Goal: Navigation & Orientation: Find specific page/section

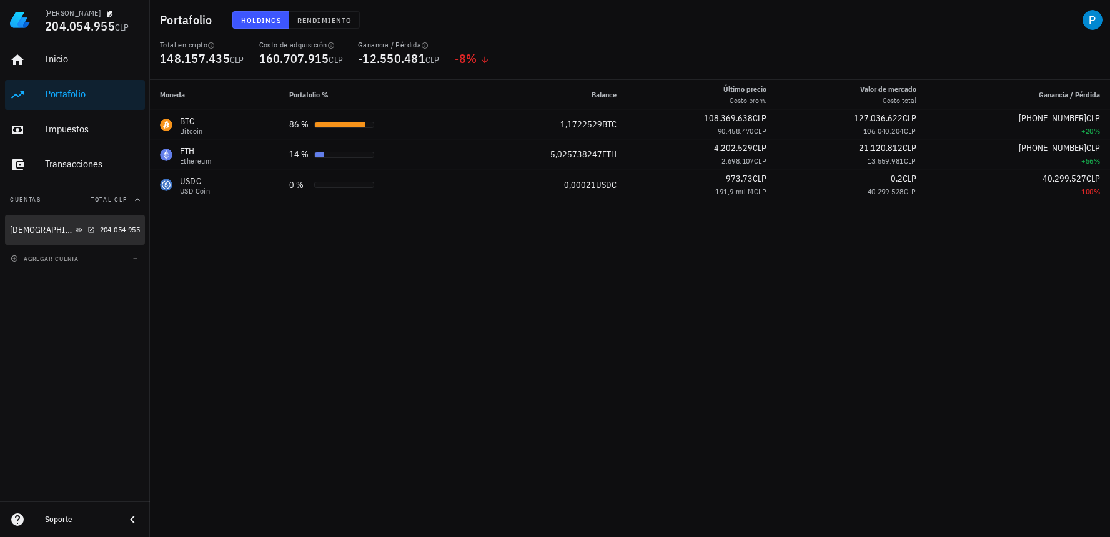
click at [57, 226] on div "[DEMOGRAPHIC_DATA]" at bounding box center [52, 230] width 85 height 12
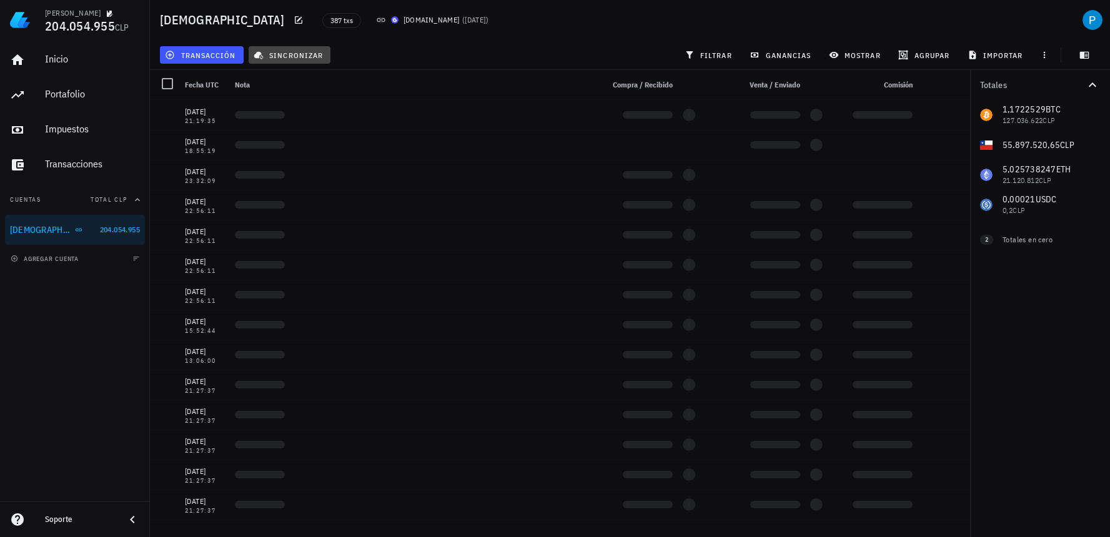
click at [272, 51] on span "sincronizar" at bounding box center [289, 55] width 67 height 10
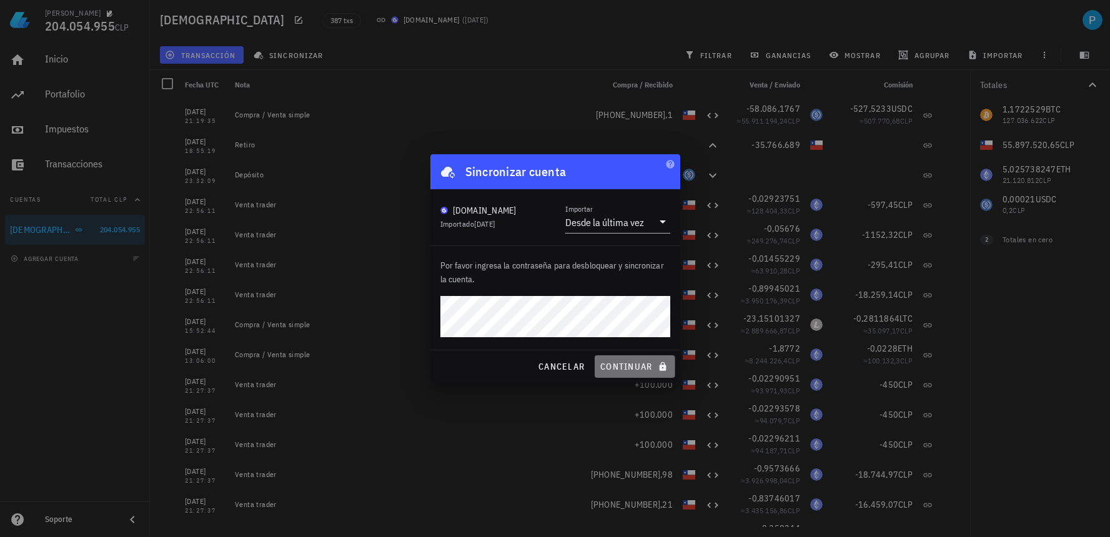
click at [633, 362] on span "continuar" at bounding box center [635, 366] width 70 height 11
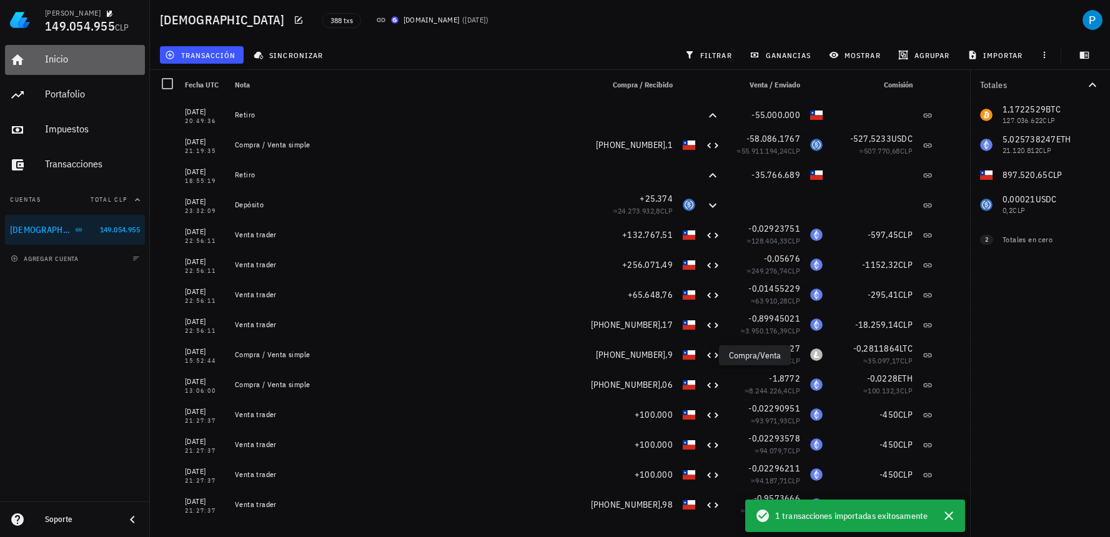
click at [60, 69] on div "Inicio" at bounding box center [92, 60] width 95 height 28
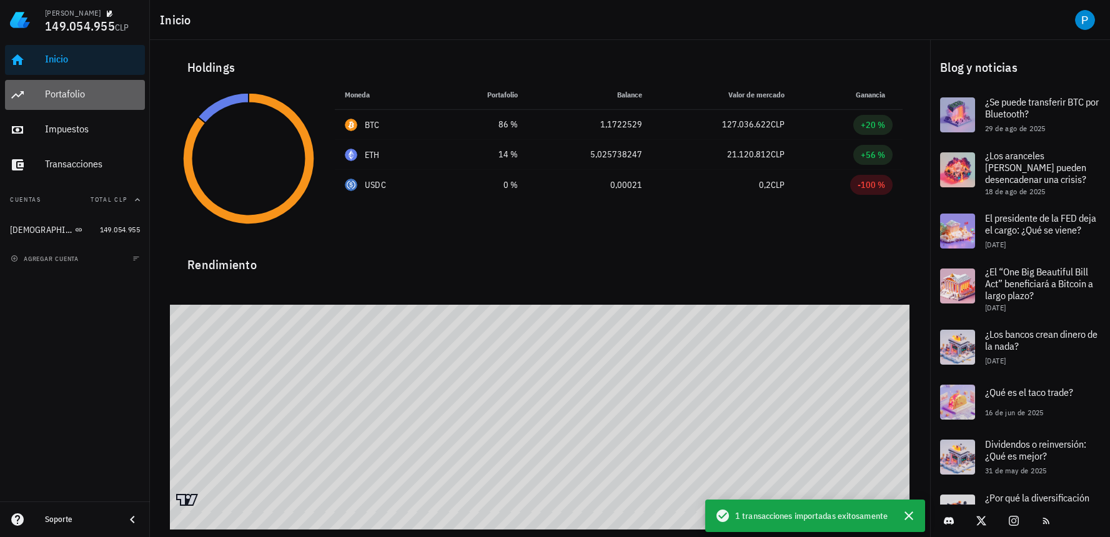
click at [72, 86] on div "Portafolio" at bounding box center [92, 95] width 95 height 28
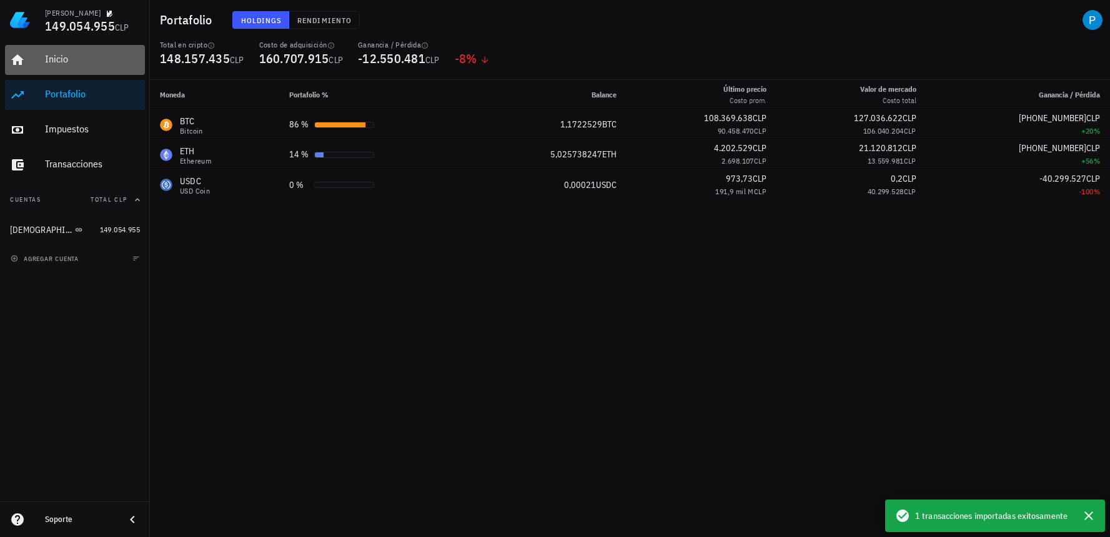
click at [51, 72] on div "Inicio" at bounding box center [92, 60] width 95 height 28
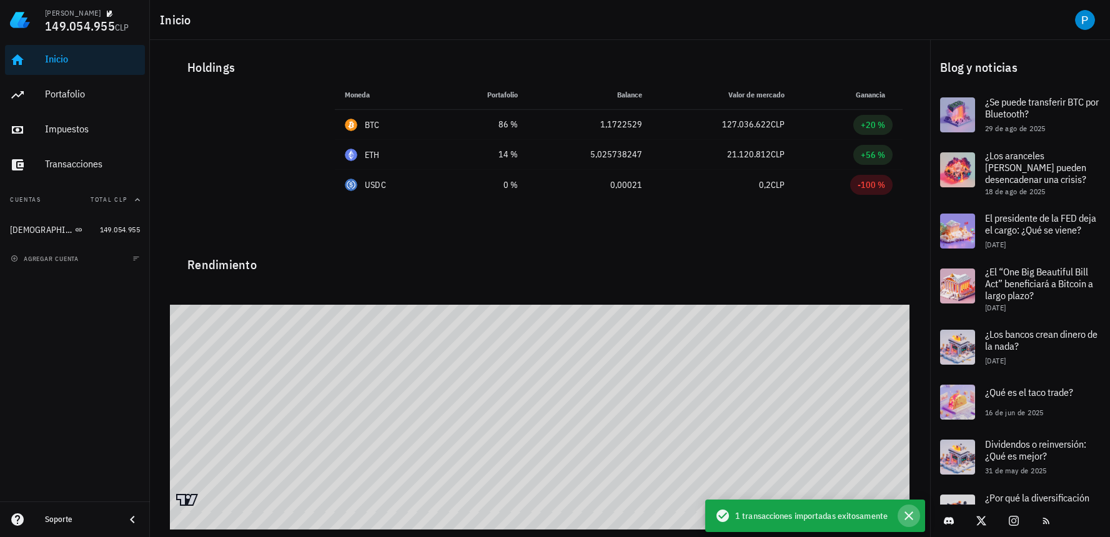
click at [909, 512] on icon "button" at bounding box center [909, 516] width 15 height 15
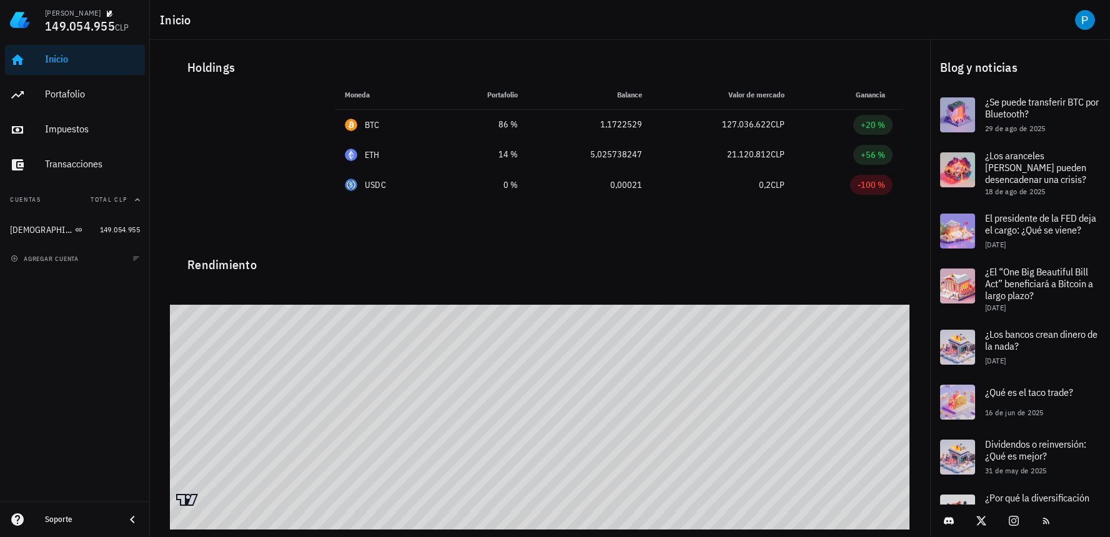
click at [97, 75] on div "Inicio [GEOGRAPHIC_DATA] Impuestos [GEOGRAPHIC_DATA]" at bounding box center [75, 112] width 140 height 145
click at [87, 94] on div "Portafolio" at bounding box center [92, 94] width 95 height 12
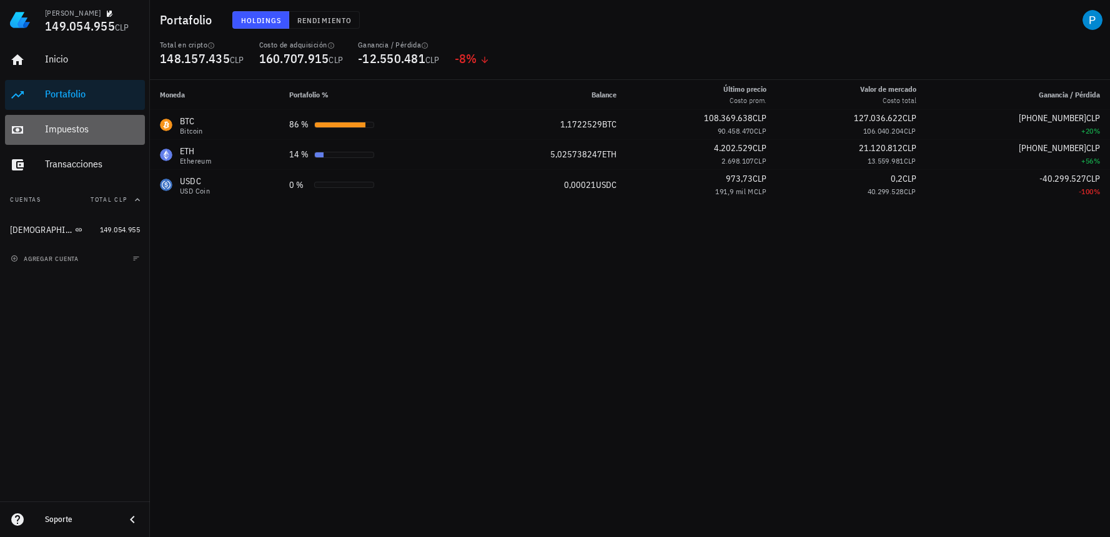
click at [106, 133] on div "Impuestos" at bounding box center [92, 129] width 95 height 12
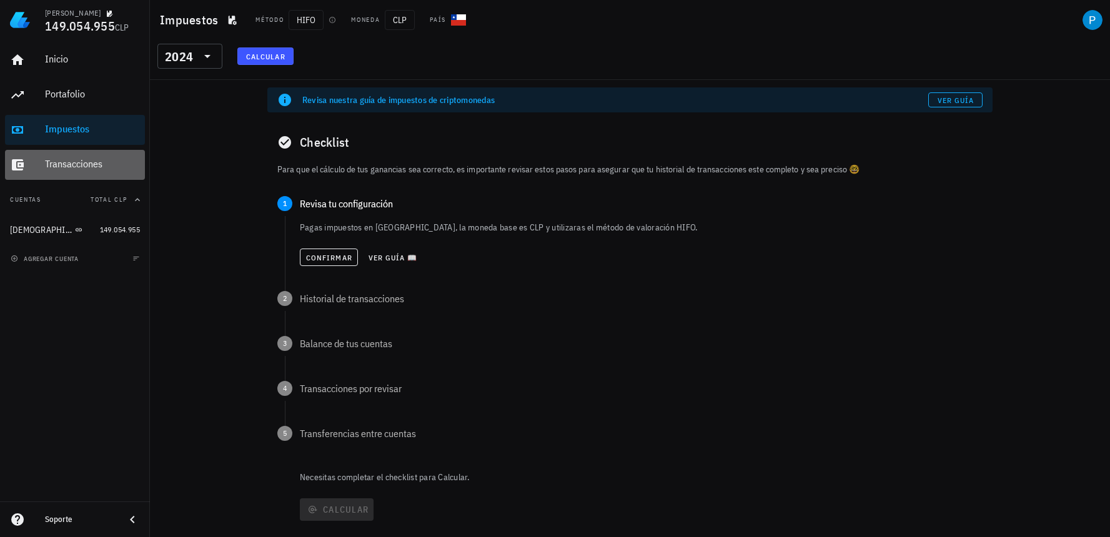
click at [96, 162] on div "Transacciones" at bounding box center [92, 164] width 95 height 12
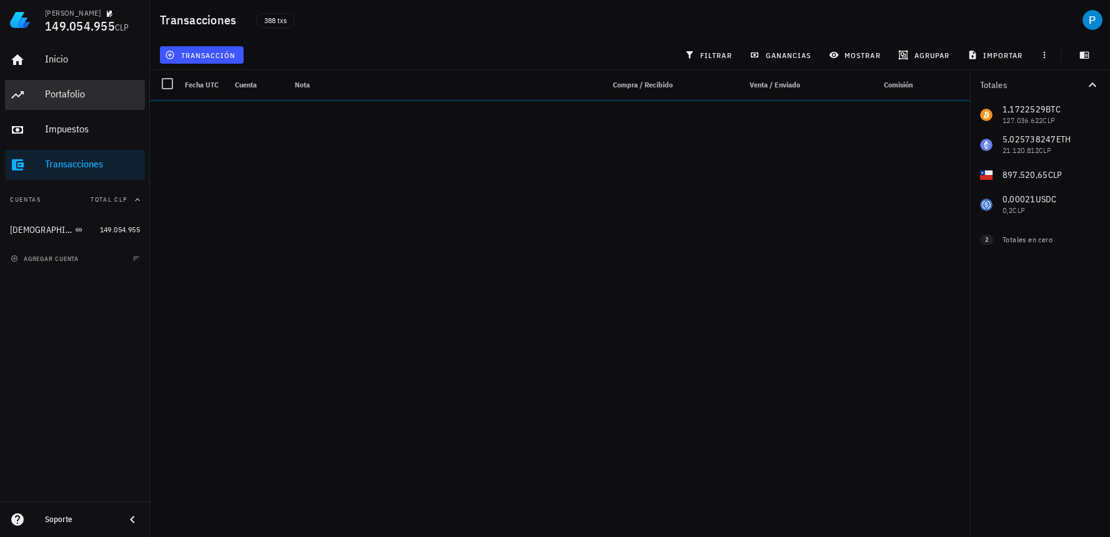
click at [102, 87] on div "Portafolio" at bounding box center [92, 95] width 95 height 28
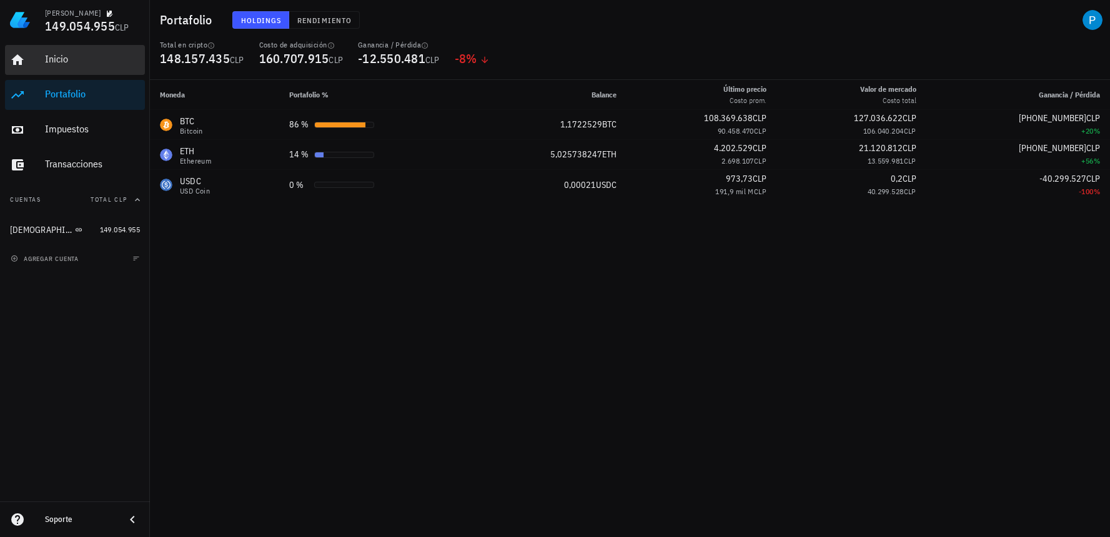
click at [107, 61] on div "Inicio" at bounding box center [92, 59] width 95 height 12
